Goal: Task Accomplishment & Management: Use online tool/utility

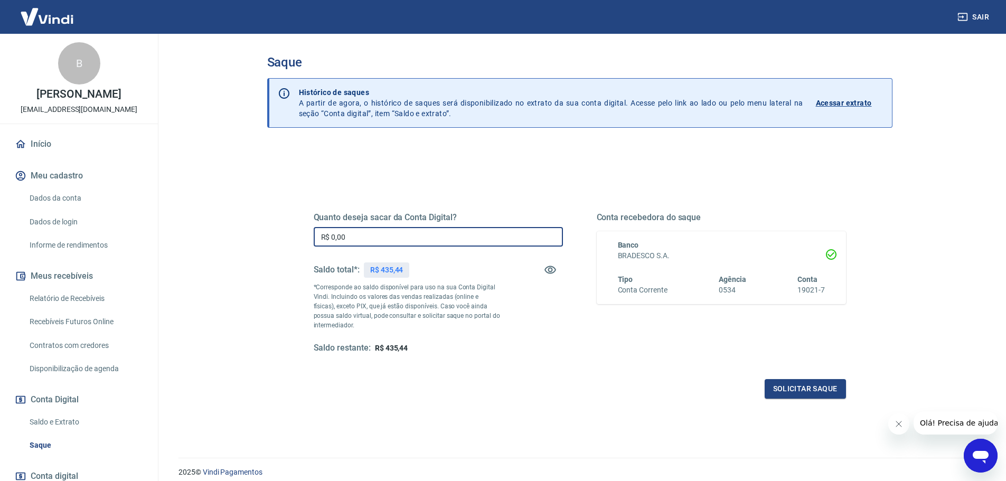
click at [381, 234] on input "R$ 0,00" at bounding box center [438, 237] width 249 height 20
drag, startPoint x: 381, startPoint y: 234, endPoint x: 213, endPoint y: 236, distance: 168.0
click at [213, 236] on main "Saque Histórico de saques A partir de agora, o histórico de saques será disponi…" at bounding box center [579, 257] width 853 height 447
type input "R$ 400,00"
click at [822, 389] on button "Solicitar saque" at bounding box center [805, 389] width 81 height 20
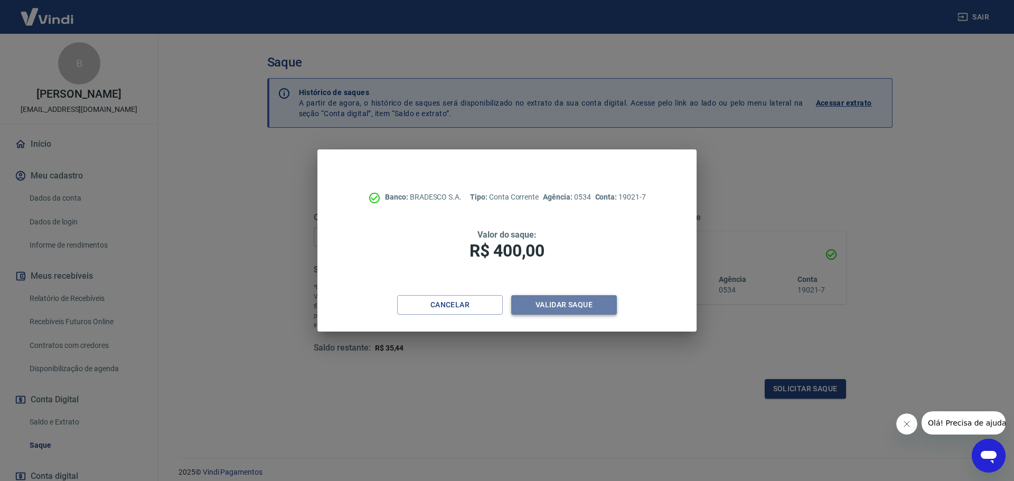
click at [586, 306] on button "Validar saque" at bounding box center [564, 305] width 106 height 20
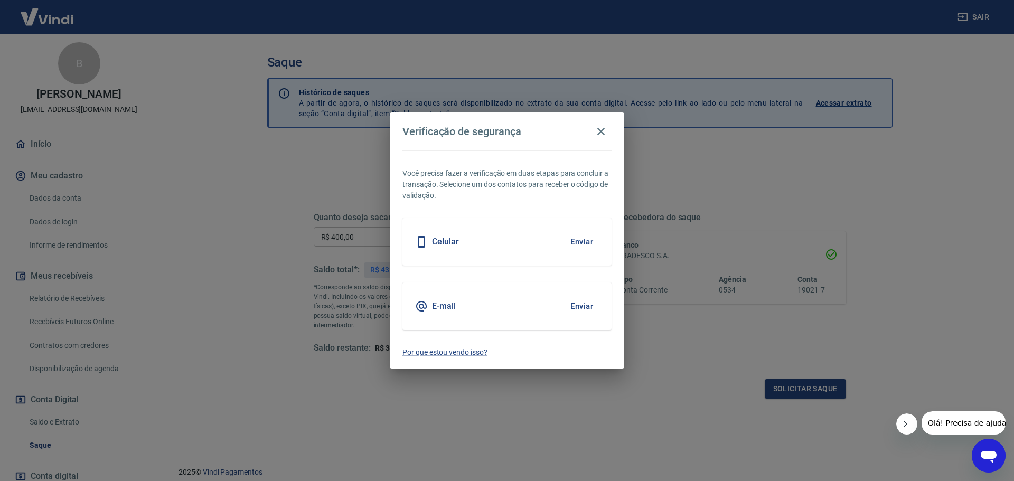
click at [579, 306] on button "Enviar" at bounding box center [582, 306] width 34 height 22
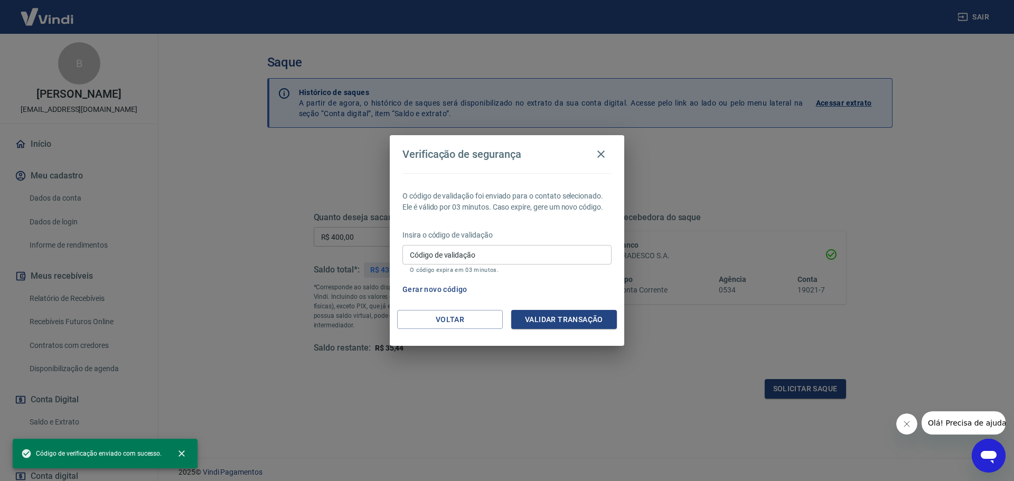
click at [547, 250] on input "Código de validação" at bounding box center [507, 255] width 209 height 20
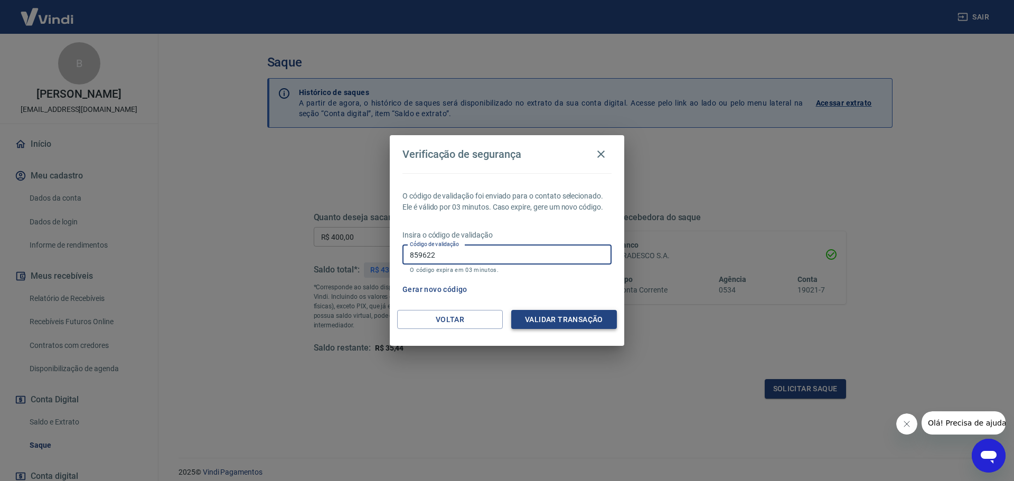
type input "859622"
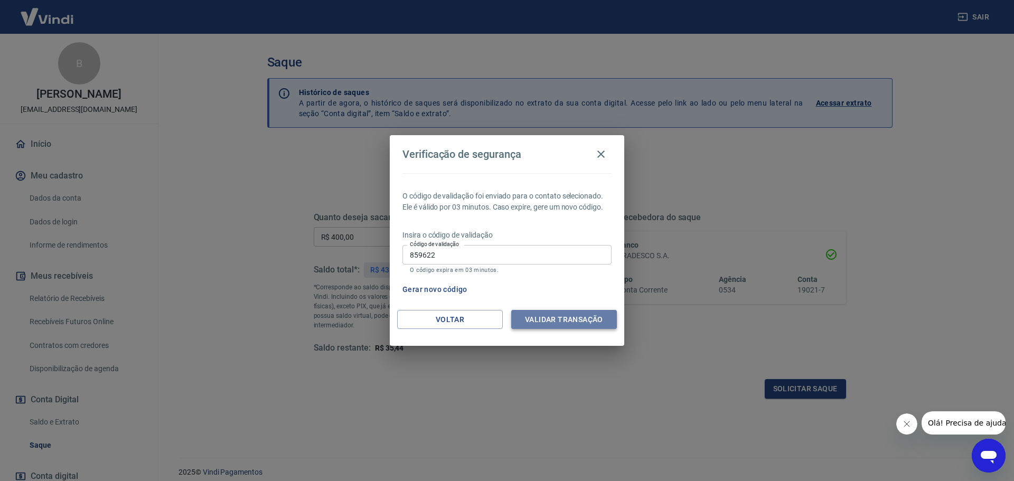
click at [569, 317] on button "Validar transação" at bounding box center [564, 320] width 106 height 20
